Goal: Information Seeking & Learning: Learn about a topic

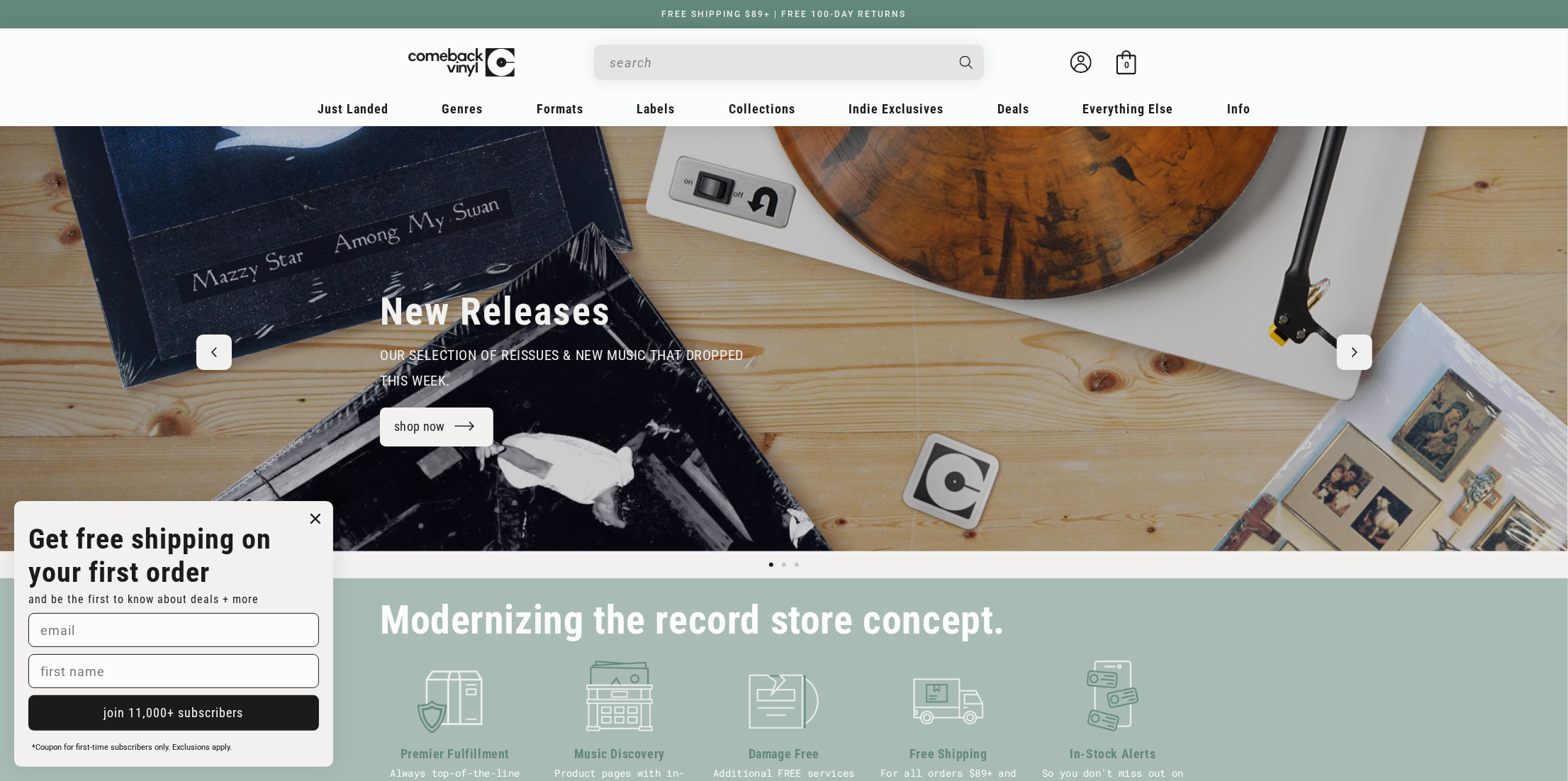
click at [690, 56] on input "When autocomplete results are available use up and down arrows to review and en…" at bounding box center [777, 62] width 336 height 29
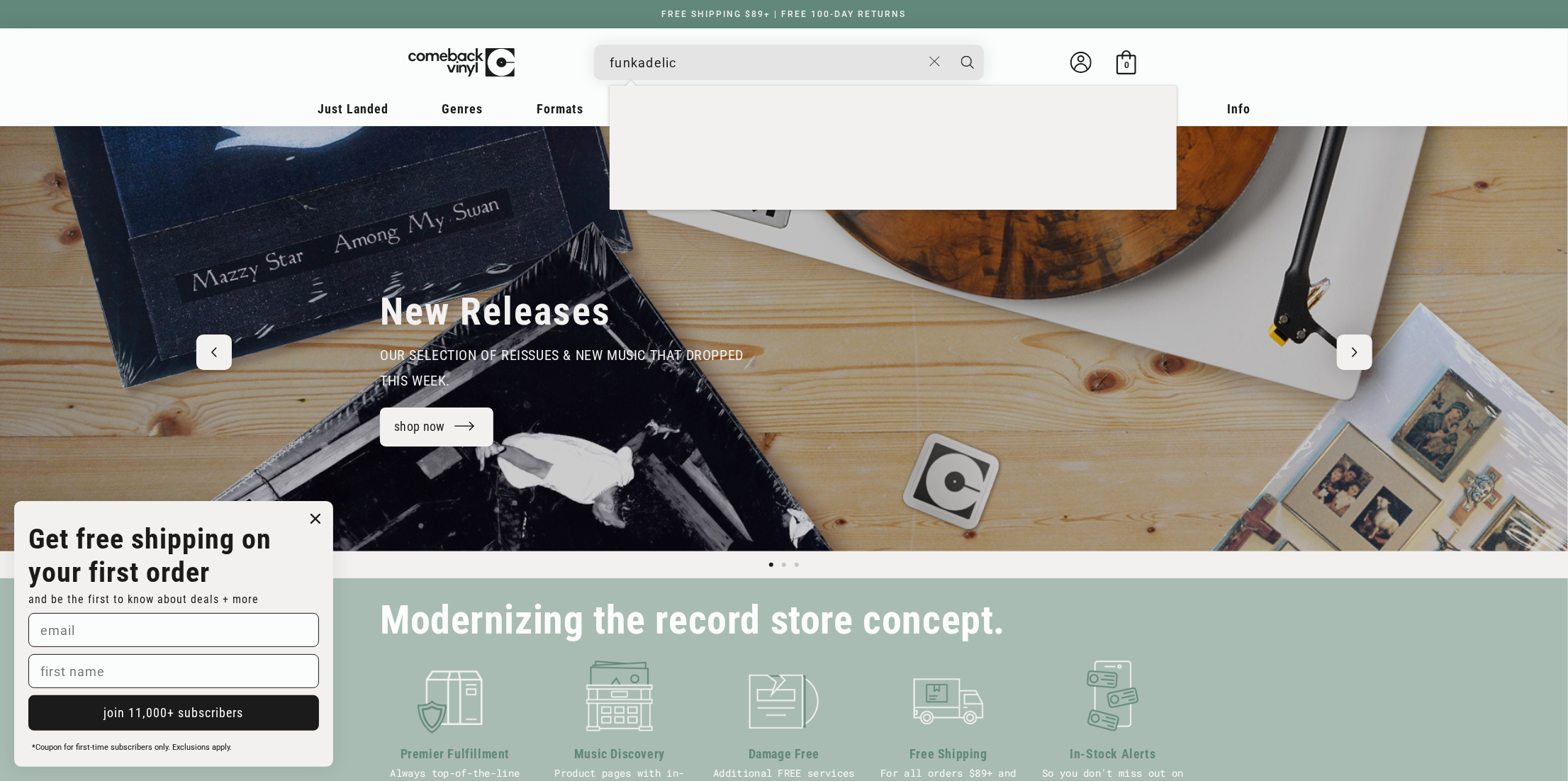
type input "funkadelic"
click at [950, 45] on button "Search" at bounding box center [967, 62] width 35 height 35
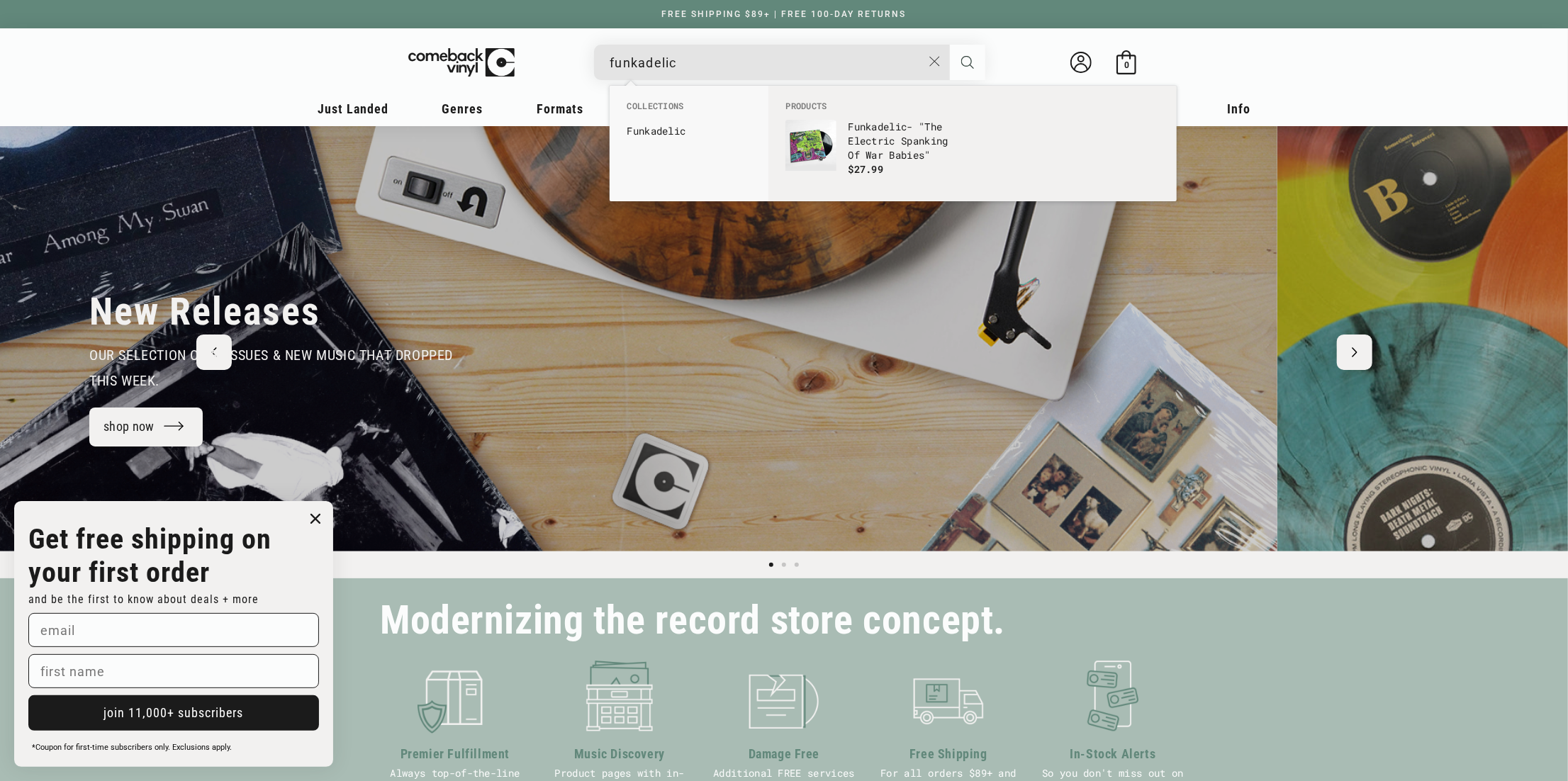
click at [968, 60] on icon "Search" at bounding box center [967, 62] width 13 height 13
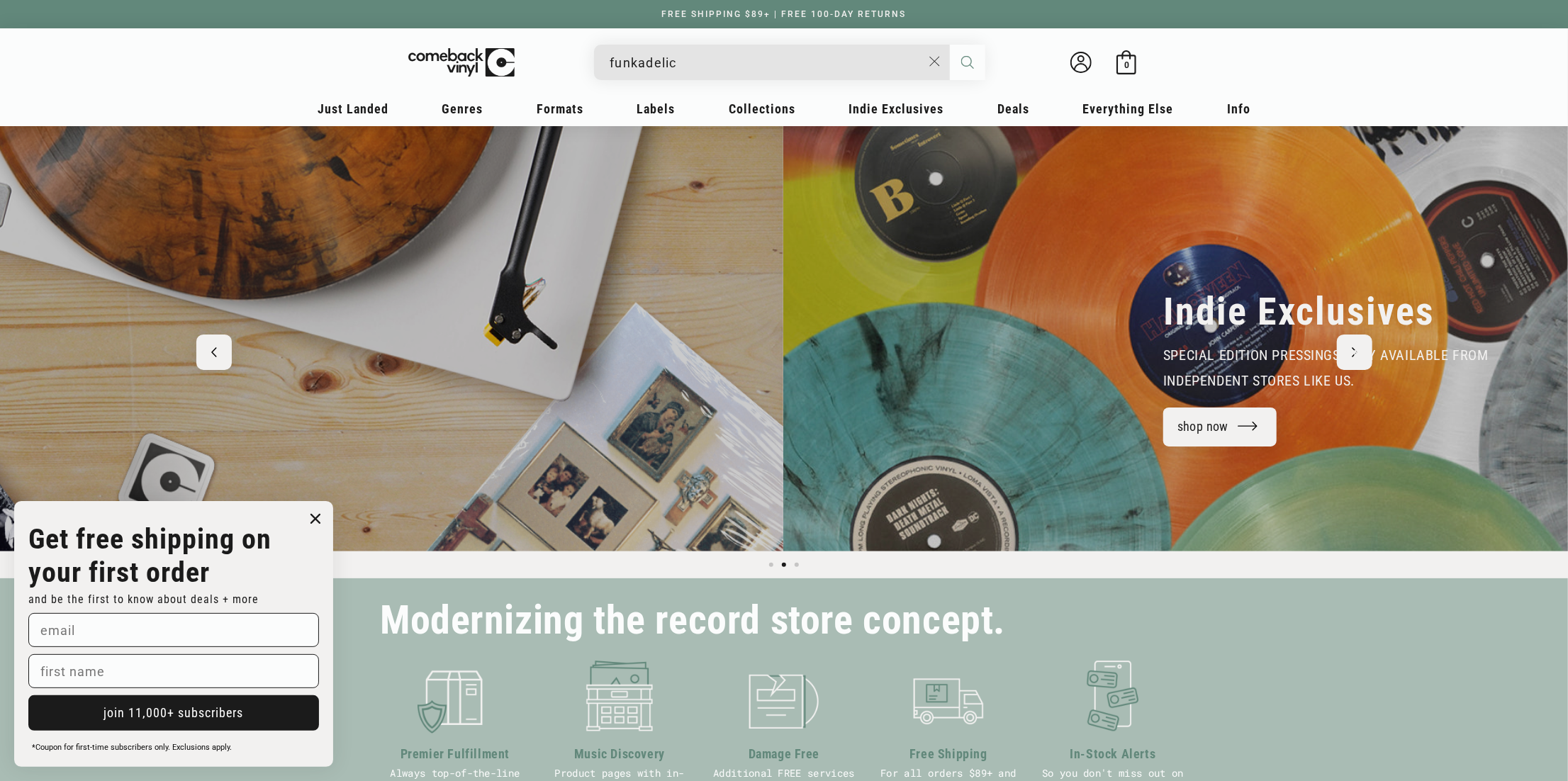
scroll to position [0, 1205]
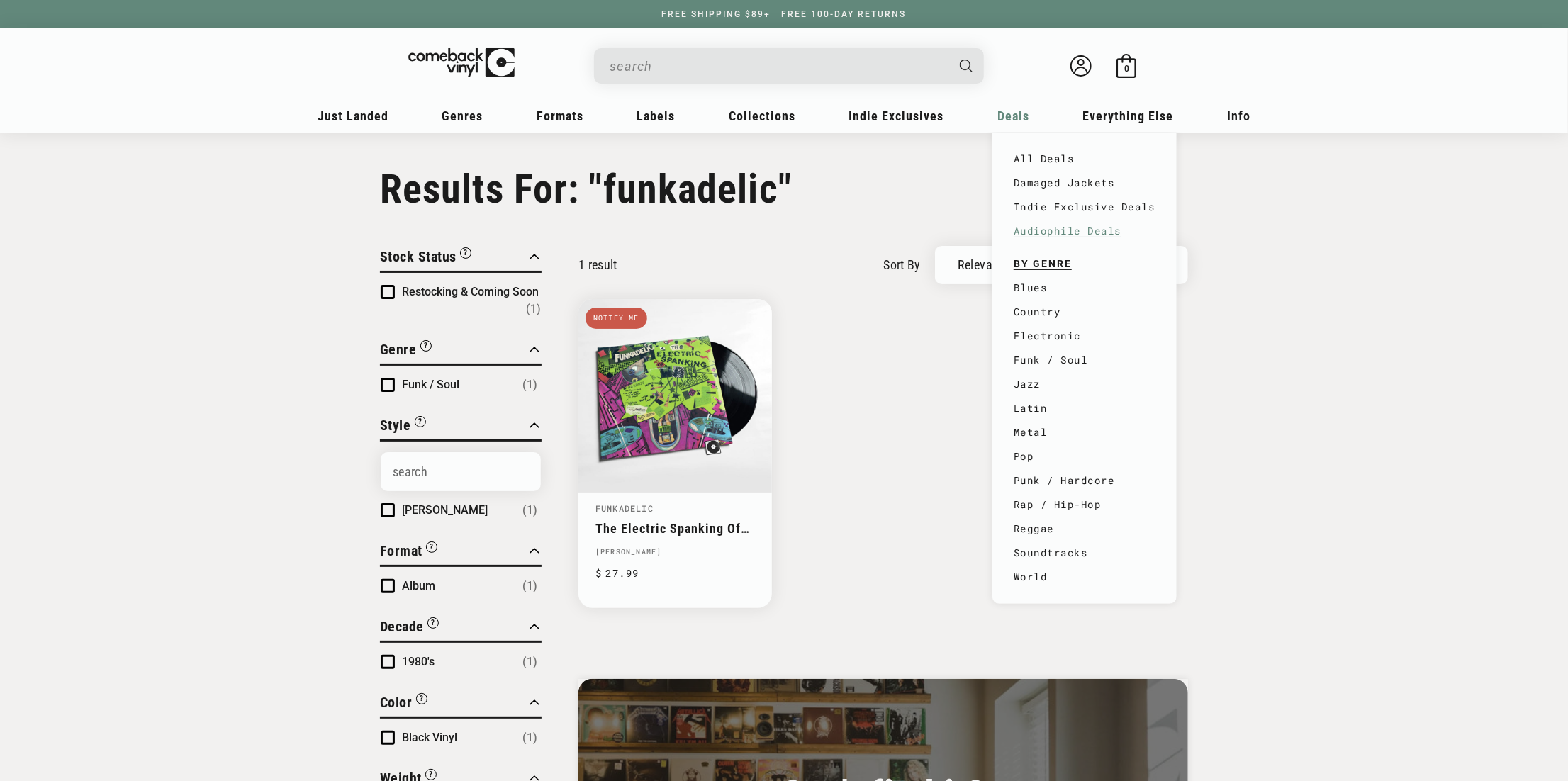
type input "funkadelic"
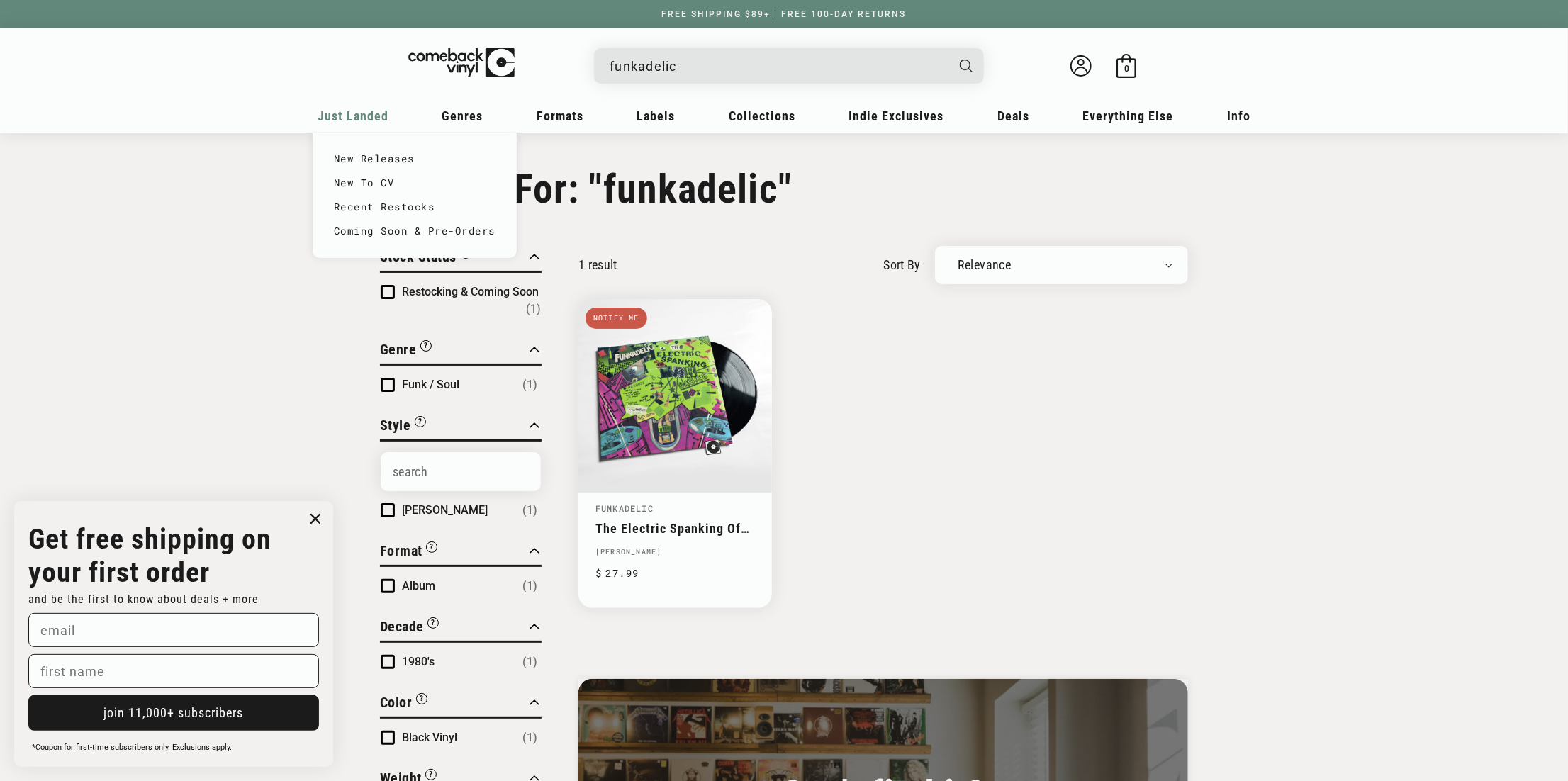
click at [355, 108] on span "Just Landed" at bounding box center [353, 115] width 71 height 15
click at [363, 158] on link "New Releases" at bounding box center [415, 158] width 162 height 24
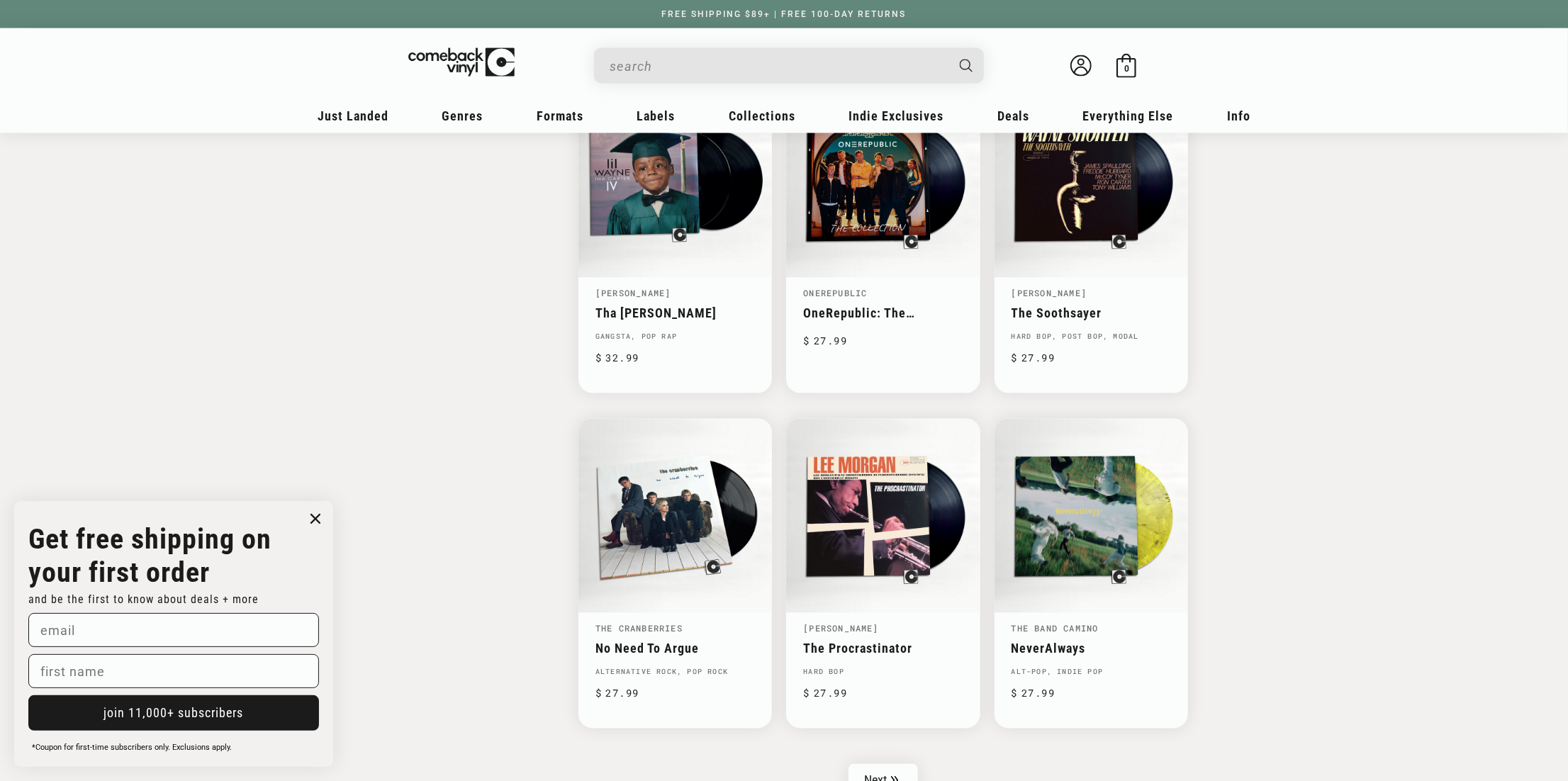
scroll to position [1913, 0]
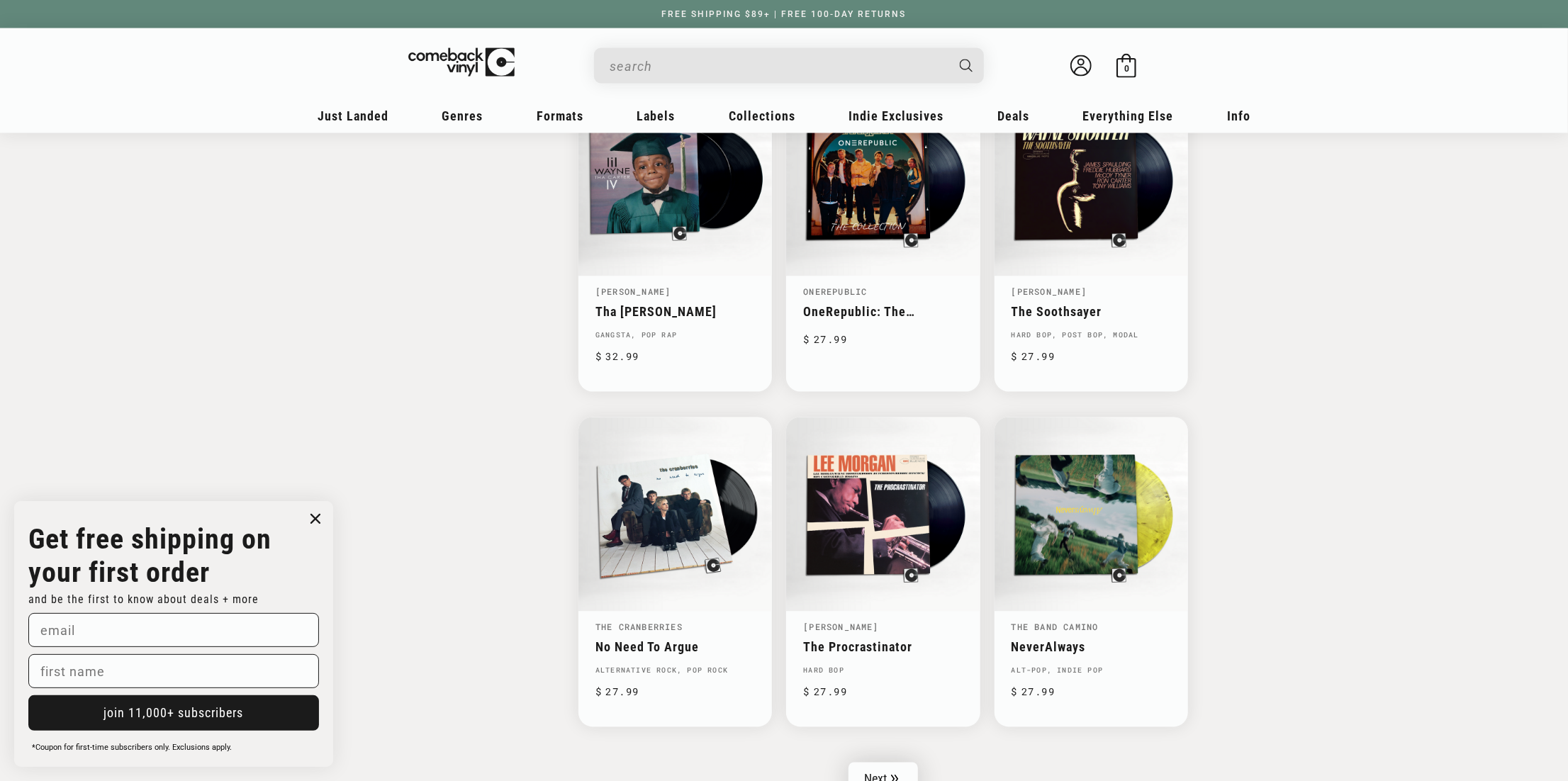
click at [891, 775] on icon "Pagination" at bounding box center [895, 779] width 8 height 9
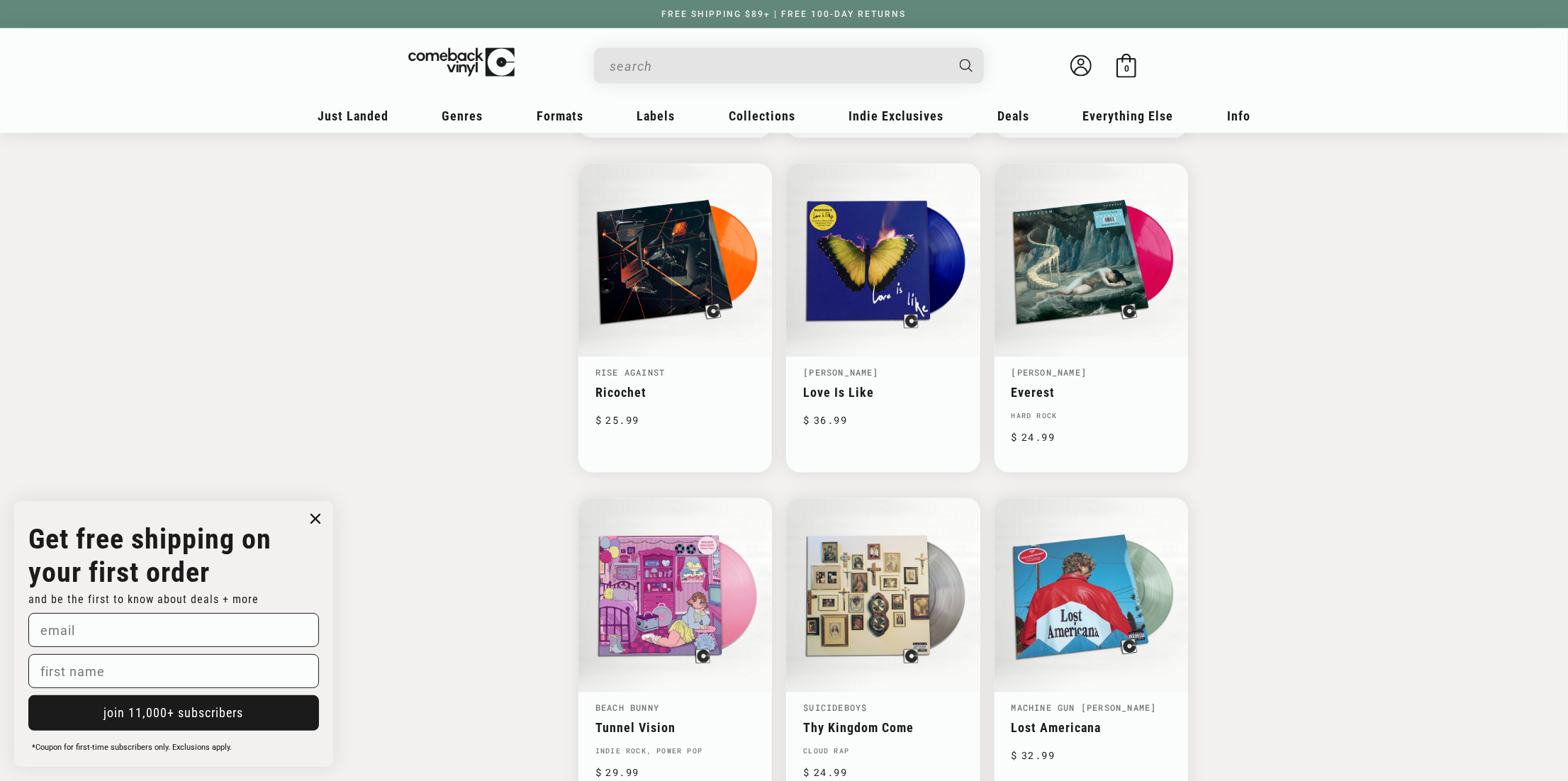
scroll to position [2196, 0]
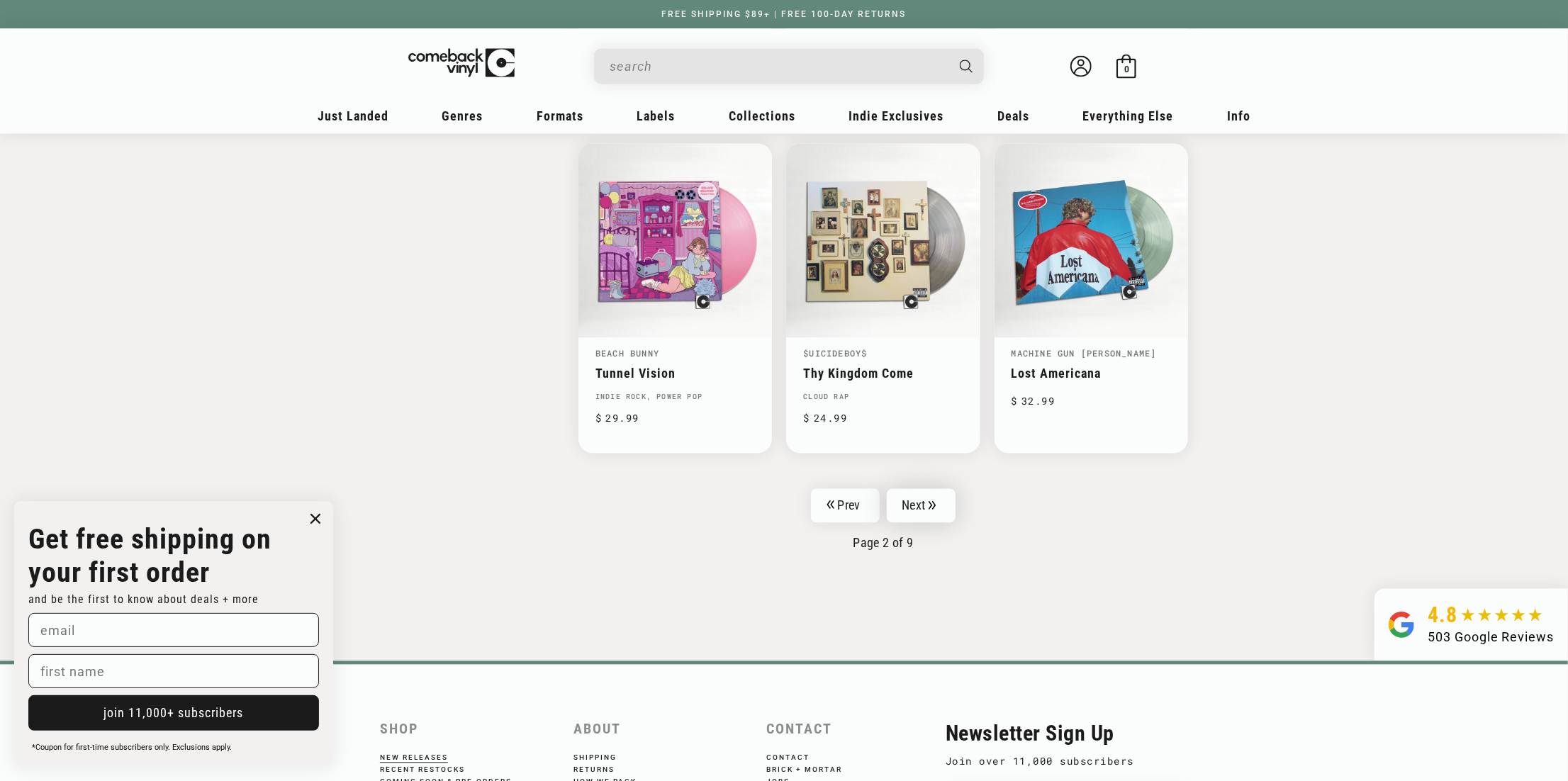
click at [912, 499] on link "Next" at bounding box center [922, 505] width 70 height 34
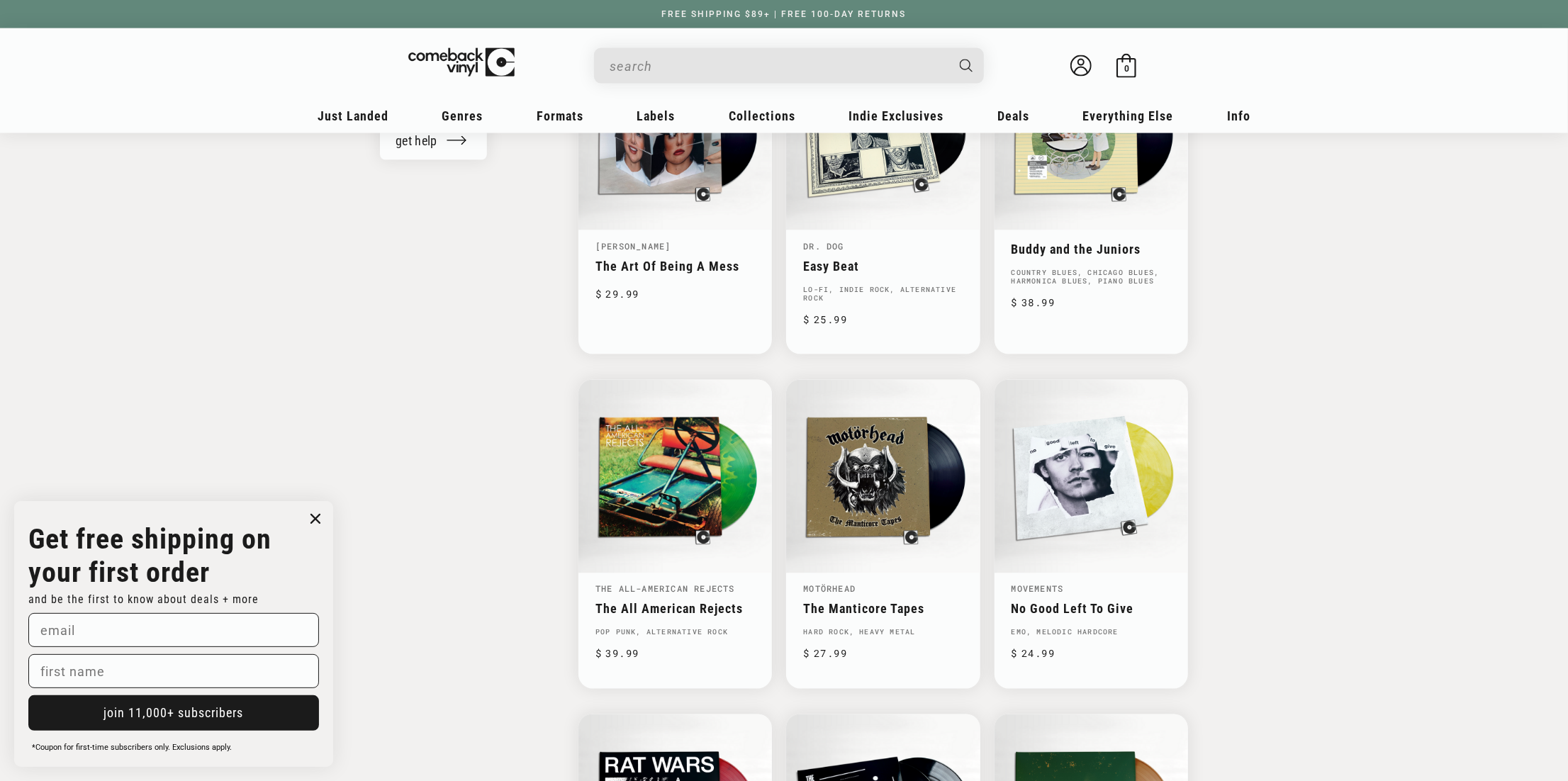
scroll to position [2322, 0]
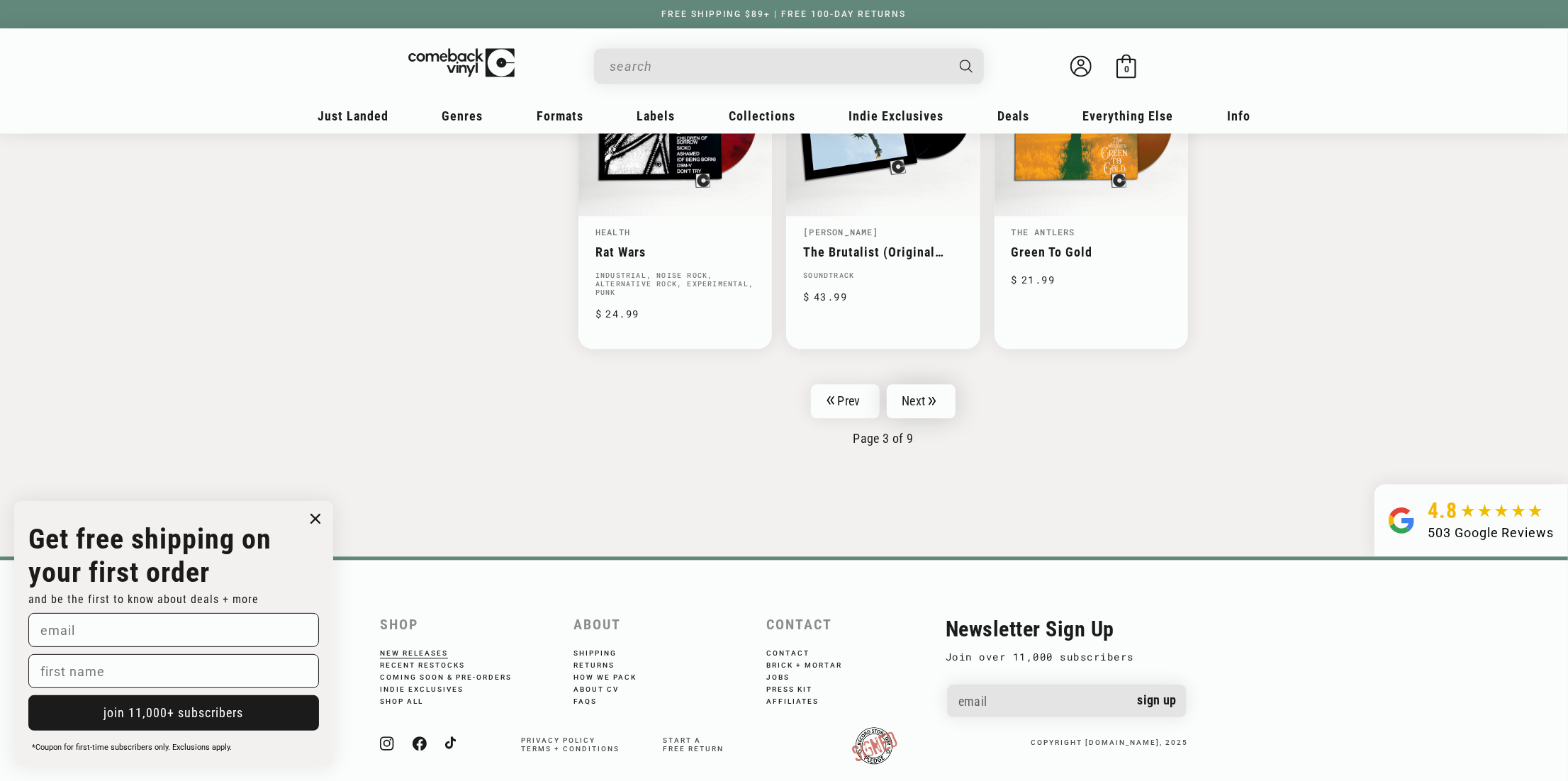
click at [918, 384] on link "Next" at bounding box center [922, 401] width 70 height 34
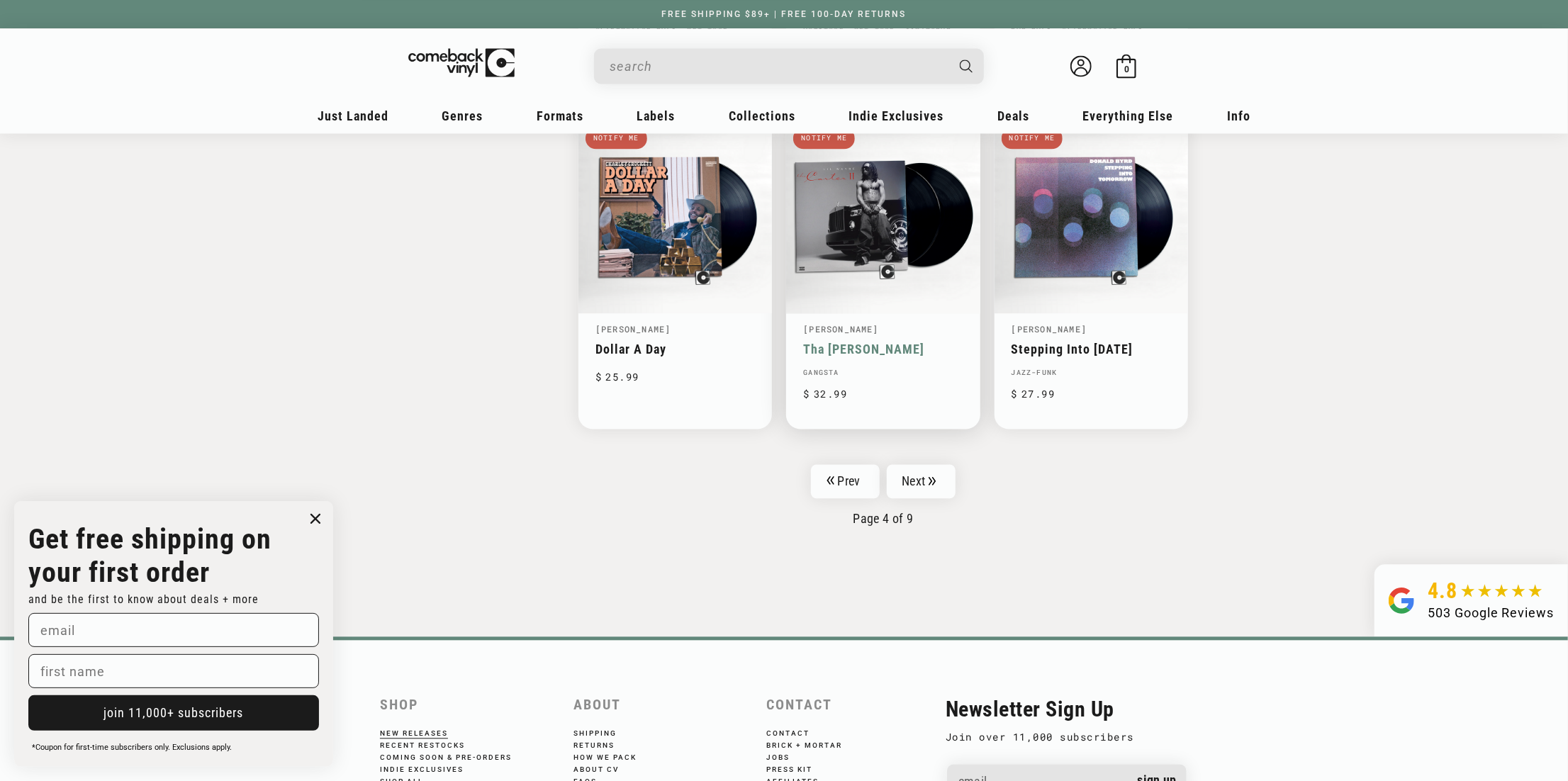
scroll to position [2305, 0]
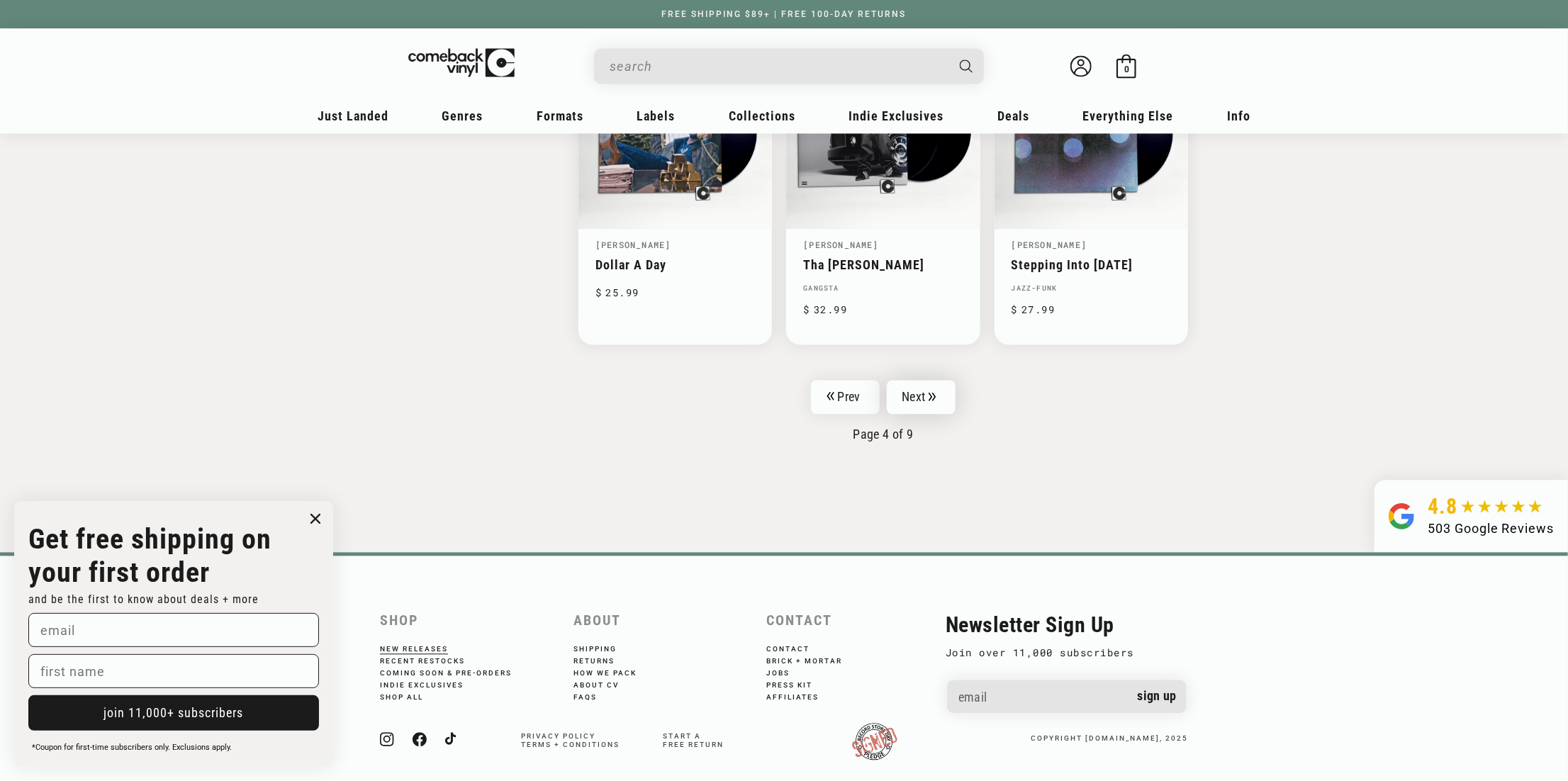
click at [926, 380] on link "Next" at bounding box center [922, 396] width 70 height 34
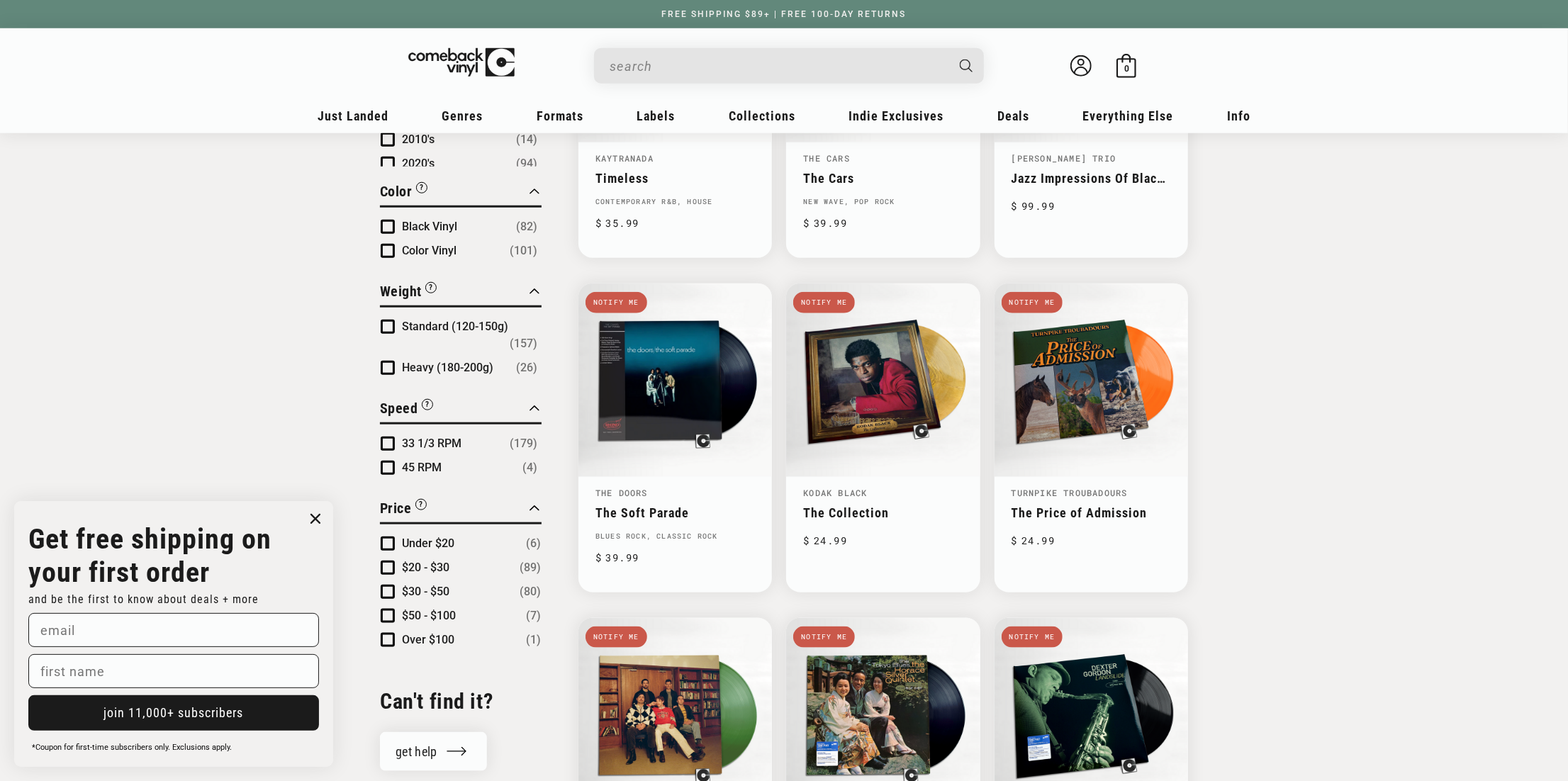
scroll to position [1063, 0]
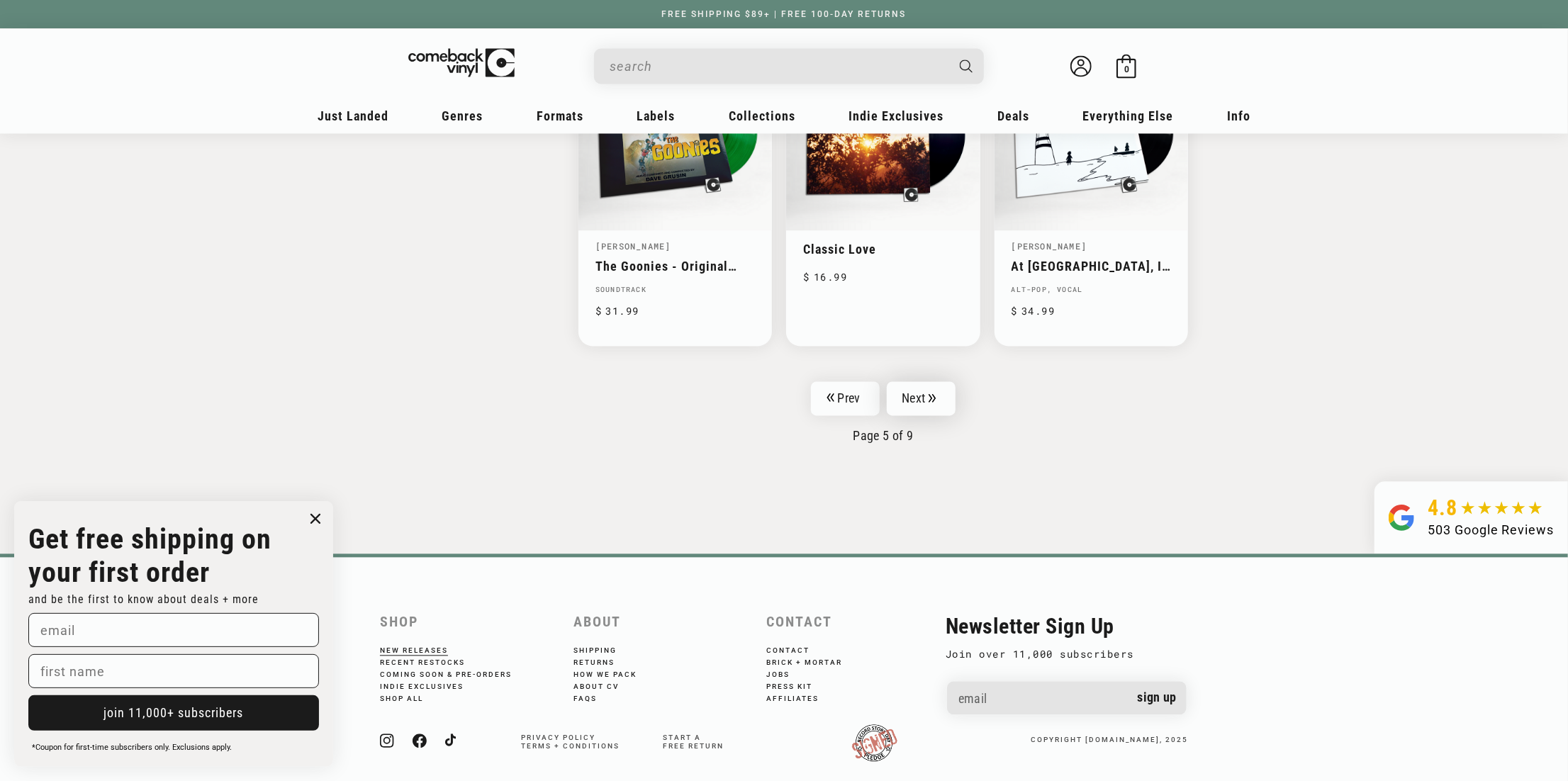
click at [927, 381] on link "Next" at bounding box center [922, 398] width 70 height 34
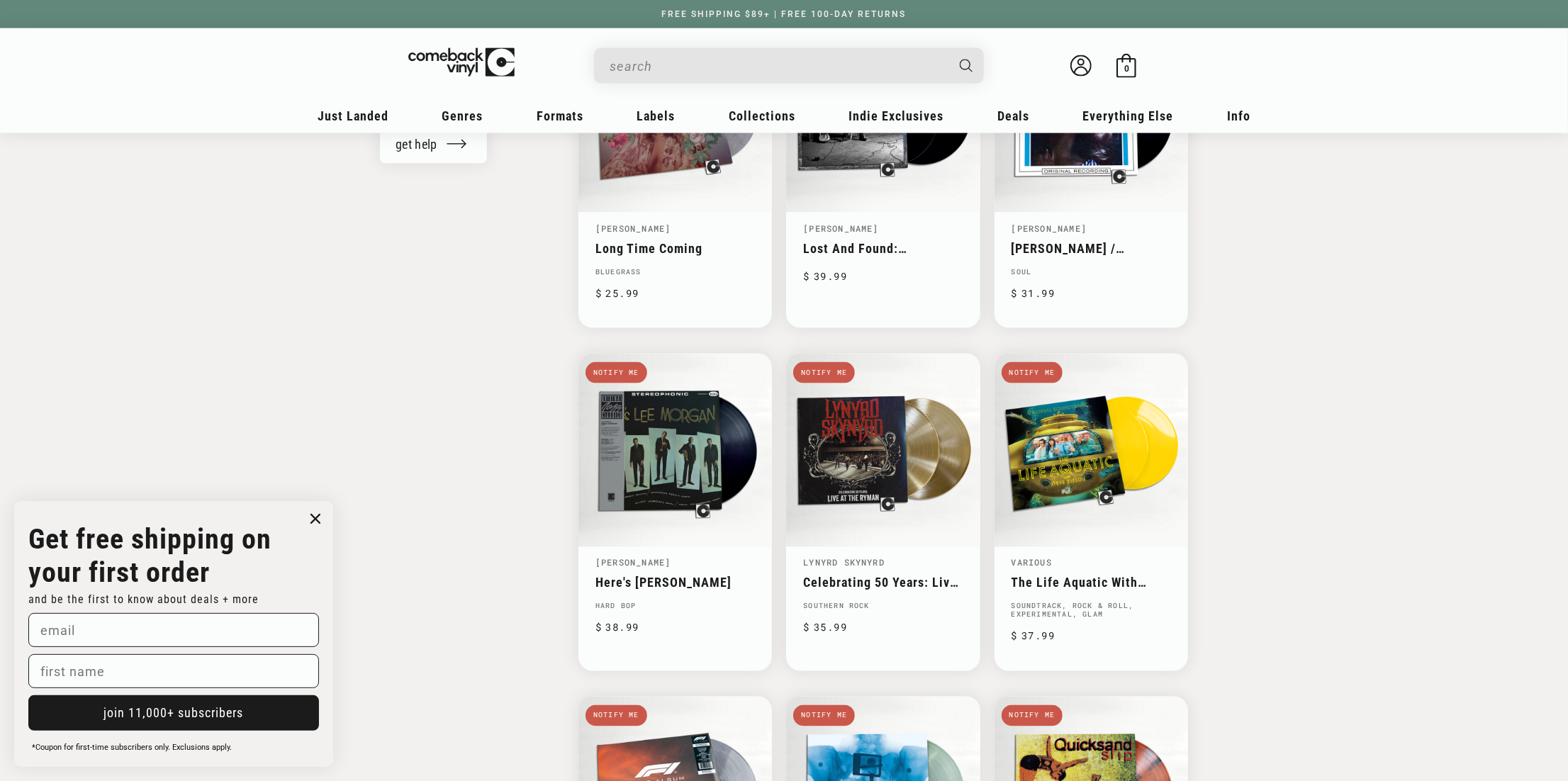
scroll to position [1913, 0]
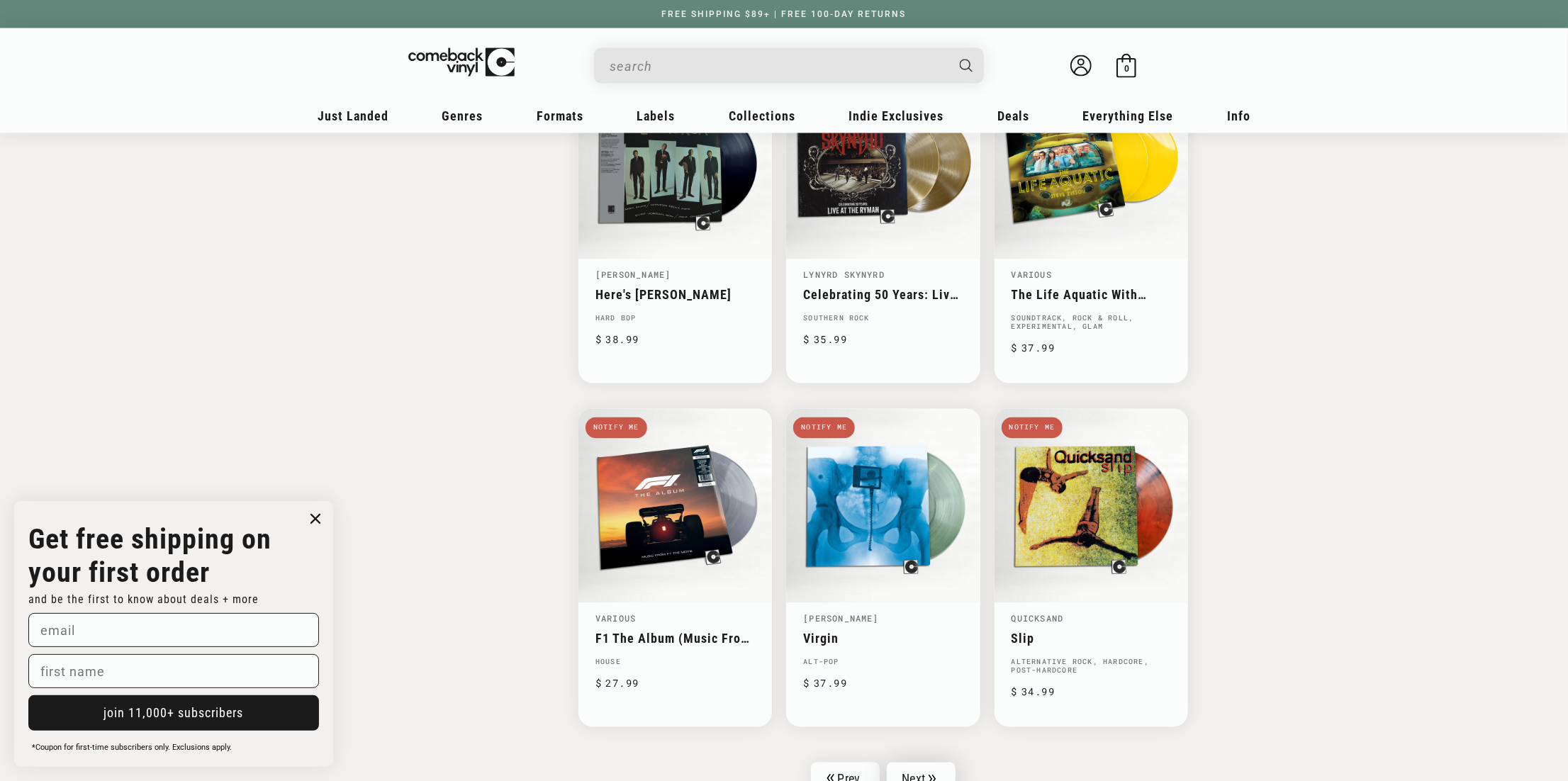
click at [917, 766] on link "Next" at bounding box center [922, 779] width 70 height 34
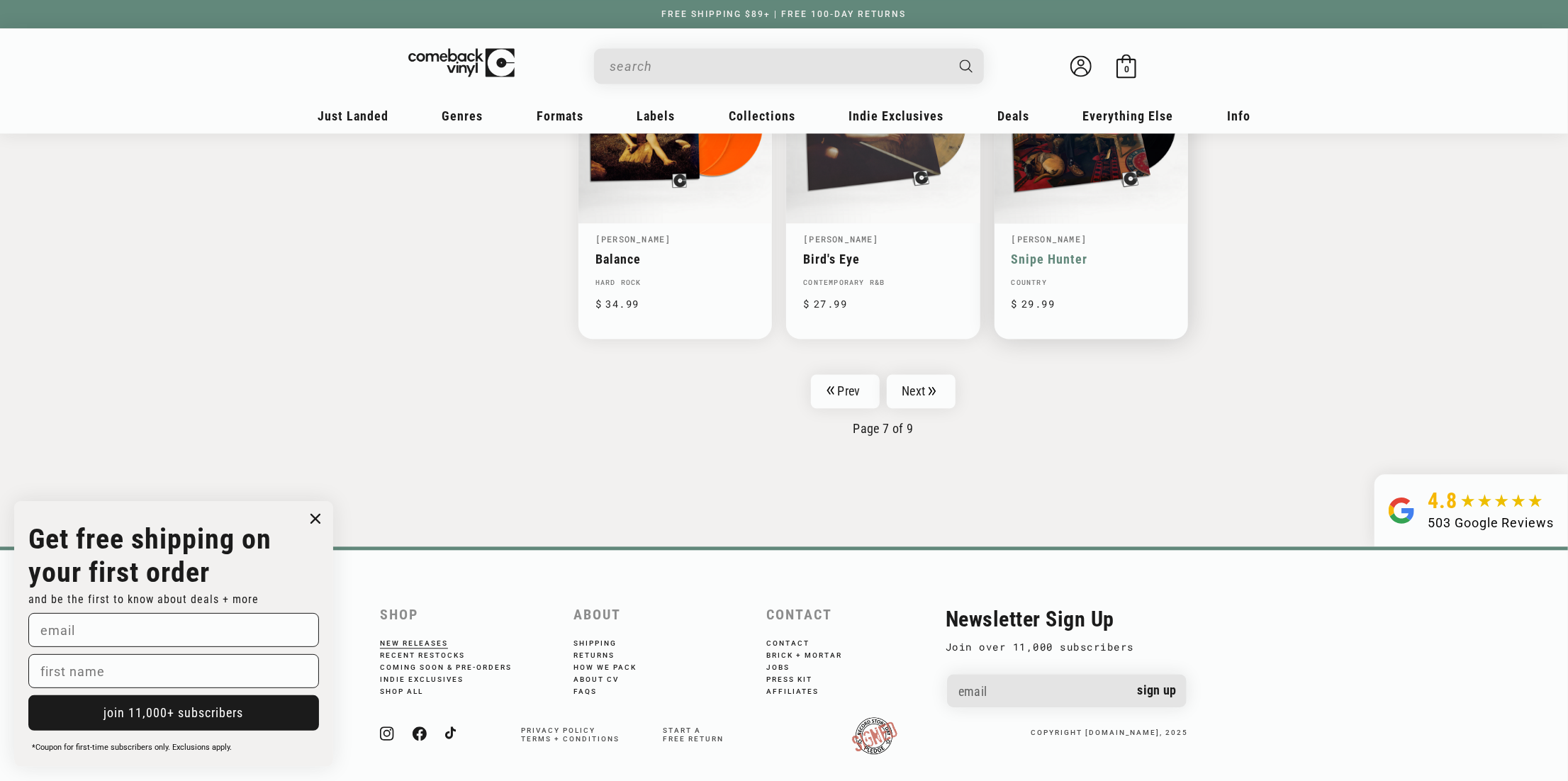
scroll to position [2305, 0]
click at [924, 372] on link "Next" at bounding box center [922, 389] width 70 height 34
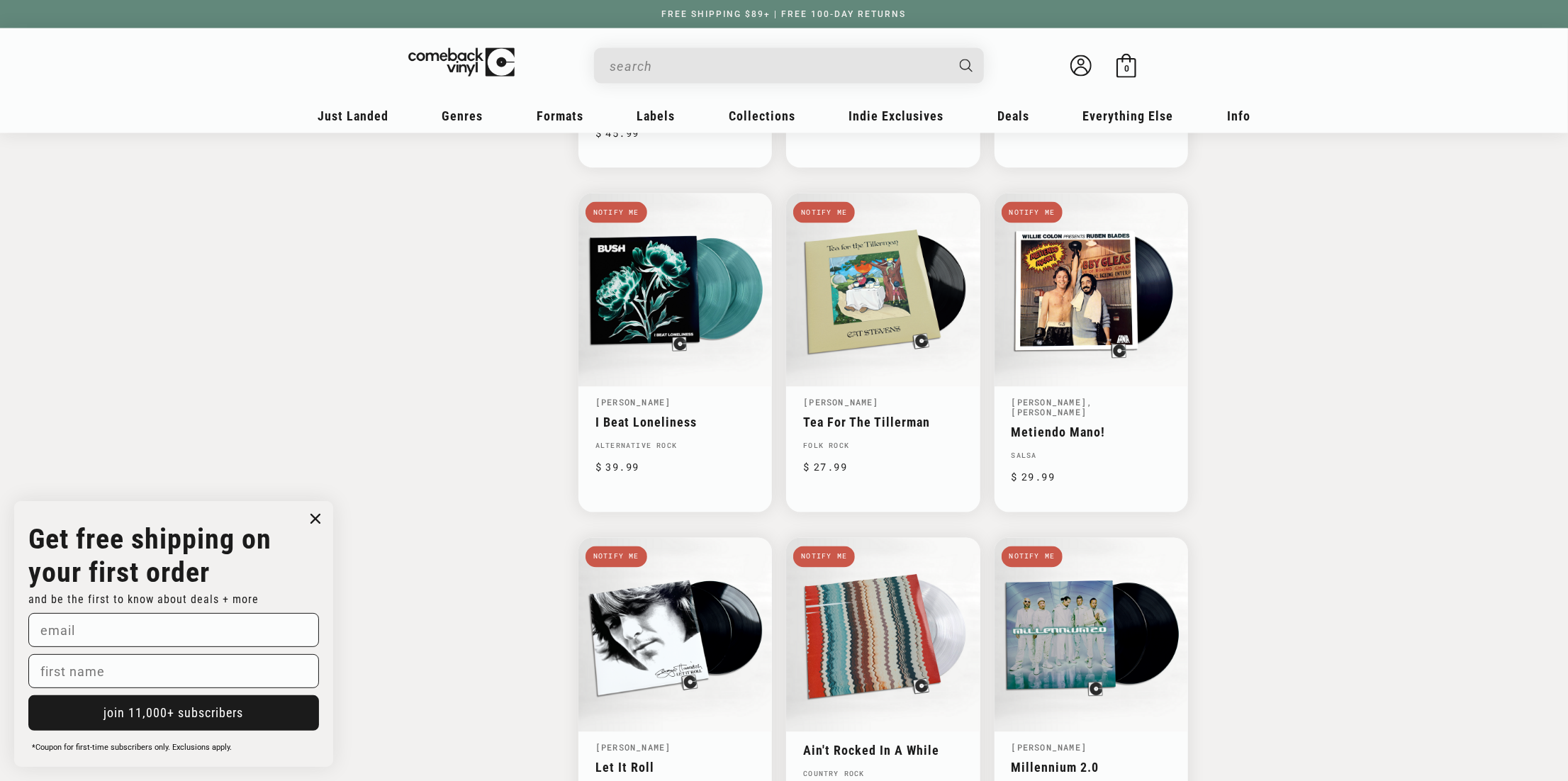
scroll to position [2055, 0]
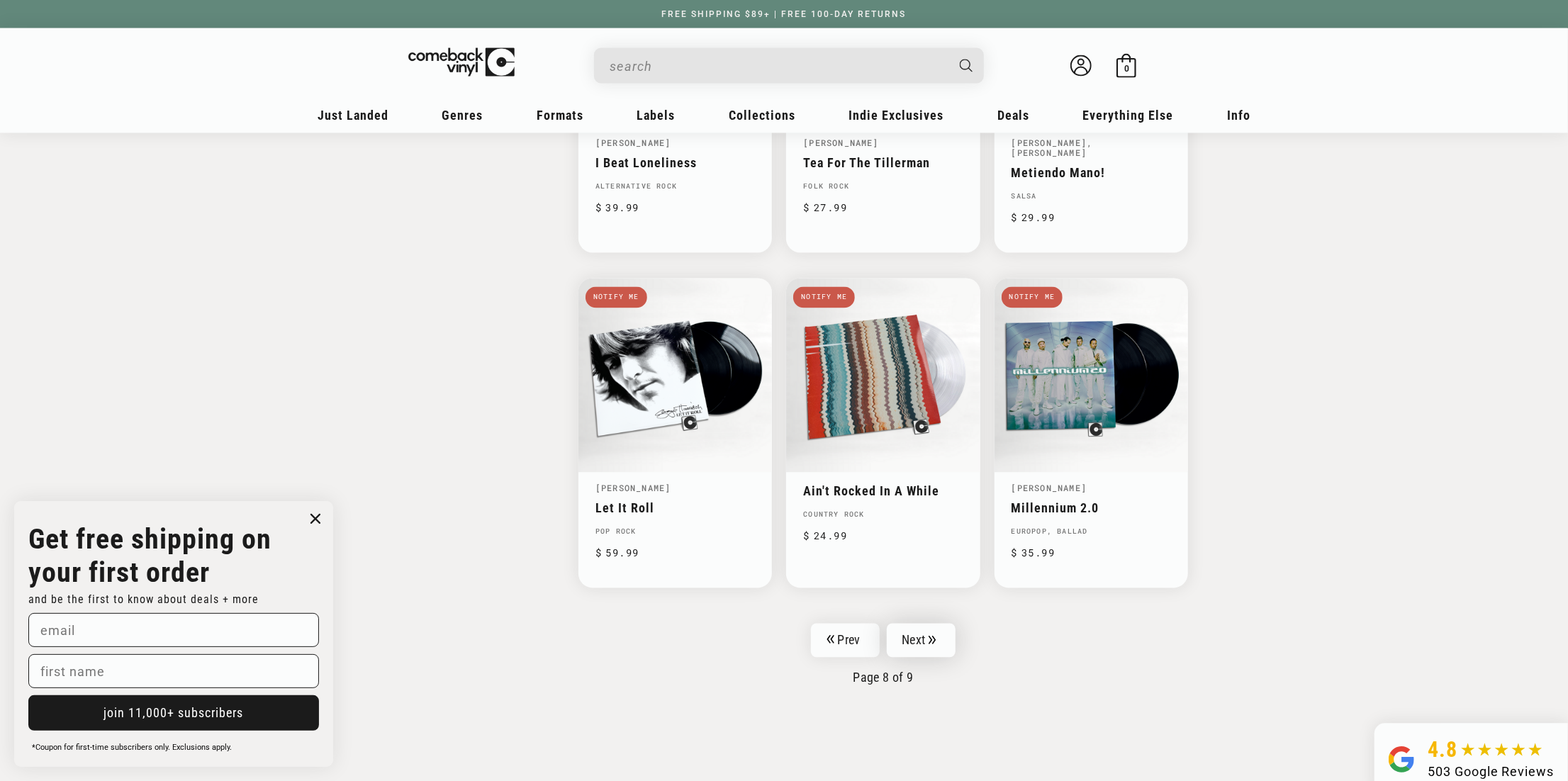
click at [920, 623] on link "Next" at bounding box center [922, 640] width 70 height 34
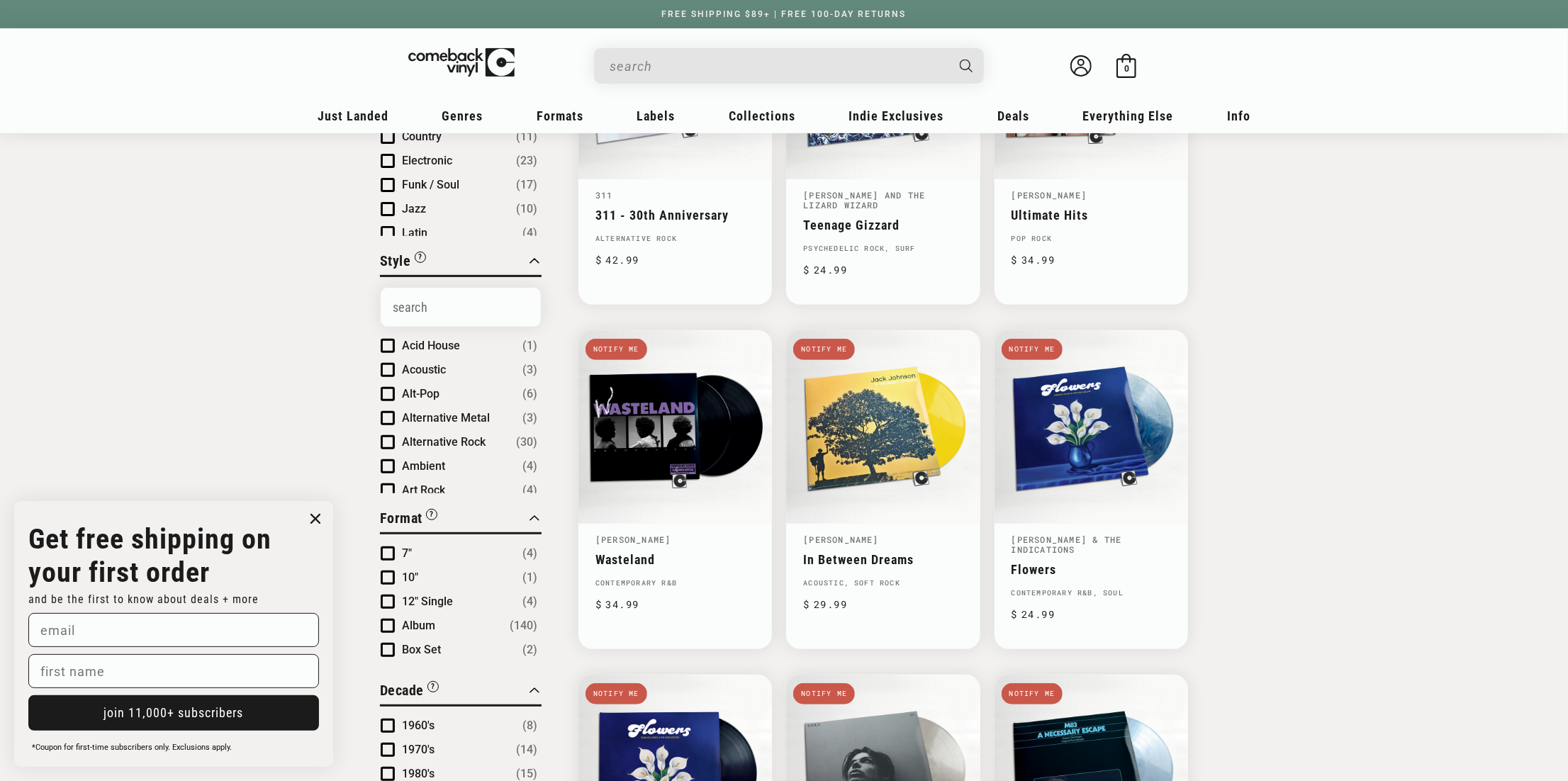
scroll to position [283, 0]
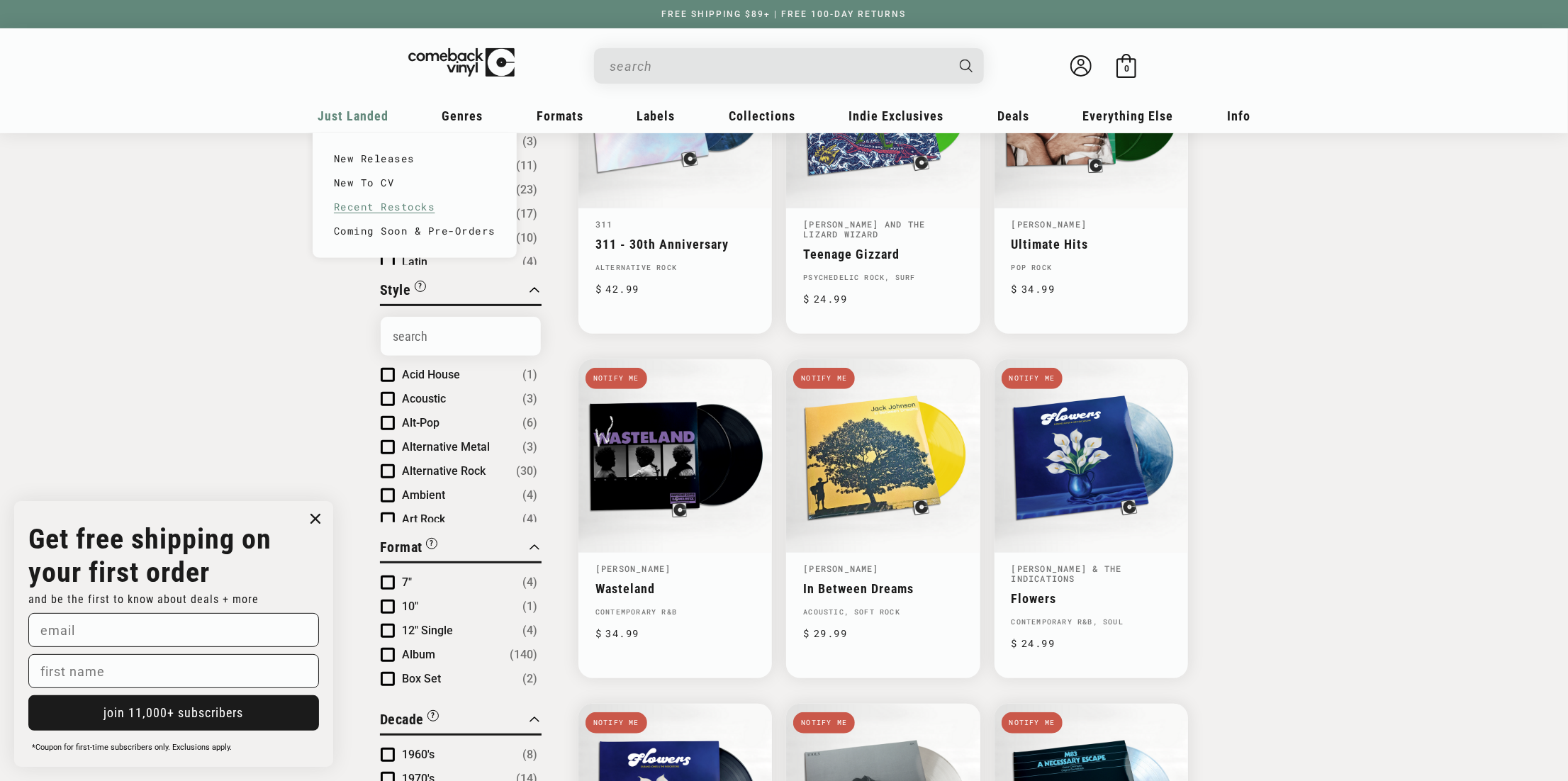
click at [364, 206] on link "Recent Restocks" at bounding box center [415, 207] width 162 height 24
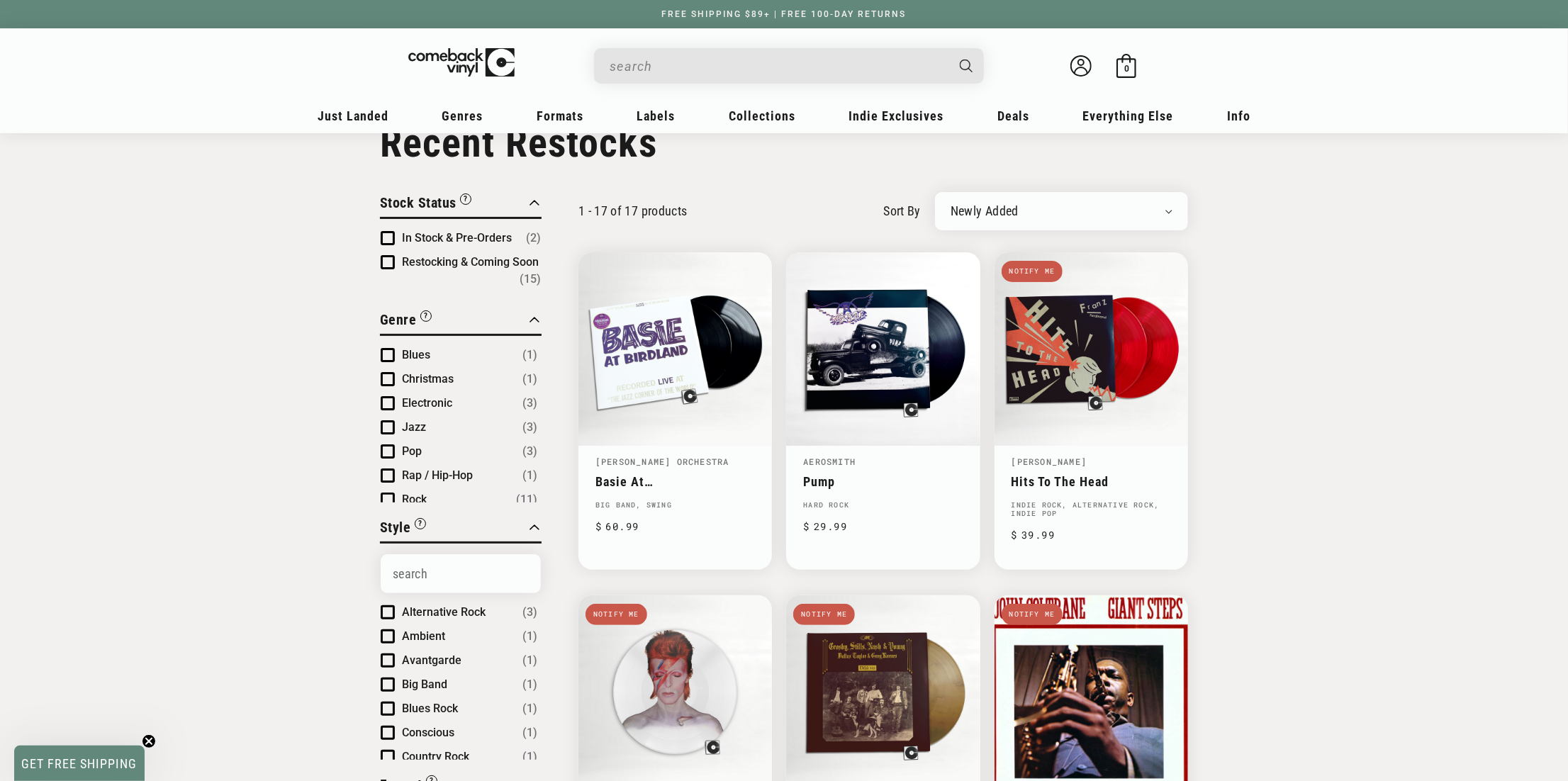
scroll to position [71, 0]
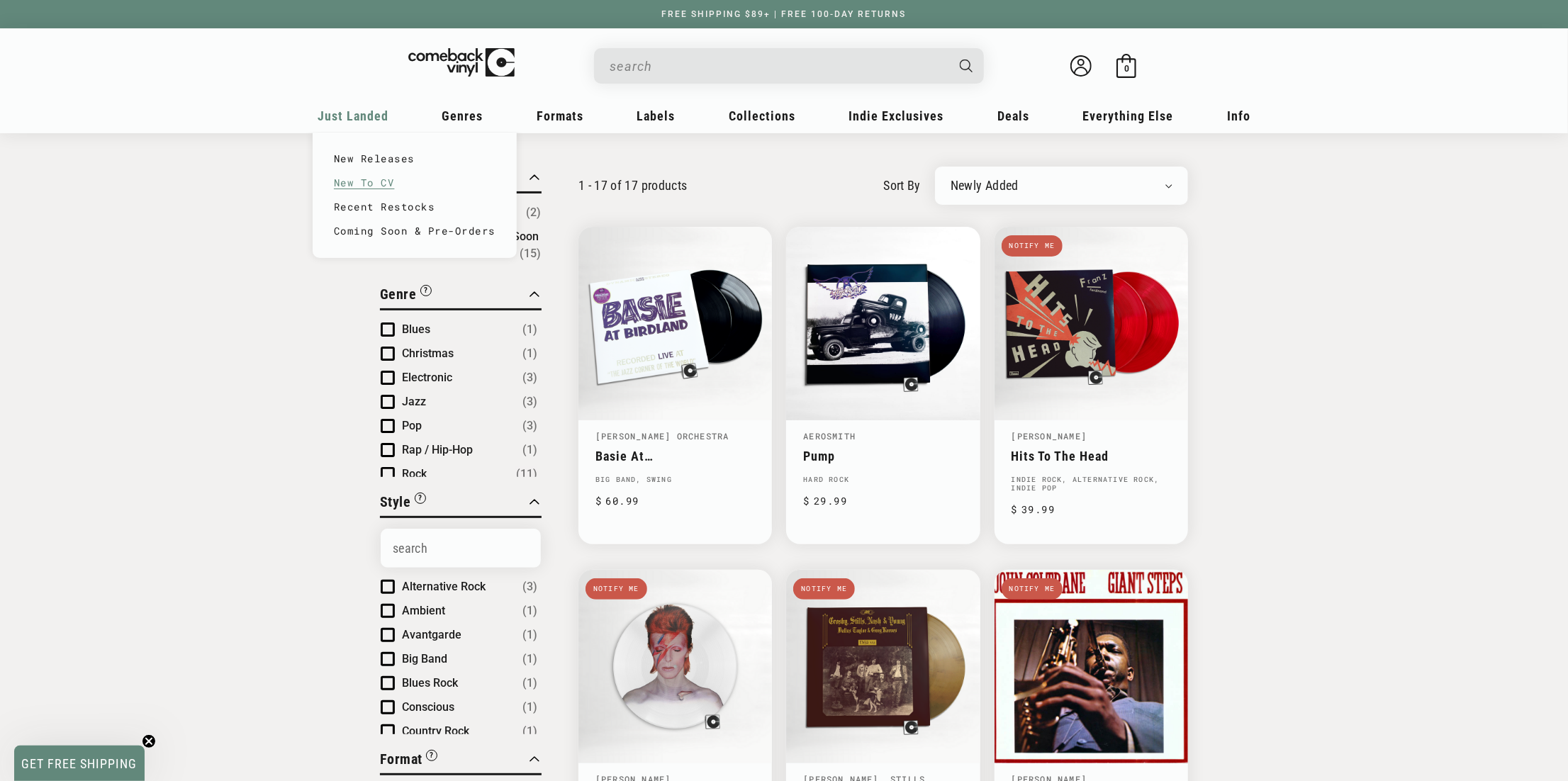
click at [357, 185] on link "New To CV" at bounding box center [415, 183] width 162 height 24
